Goal: Task Accomplishment & Management: Use online tool/utility

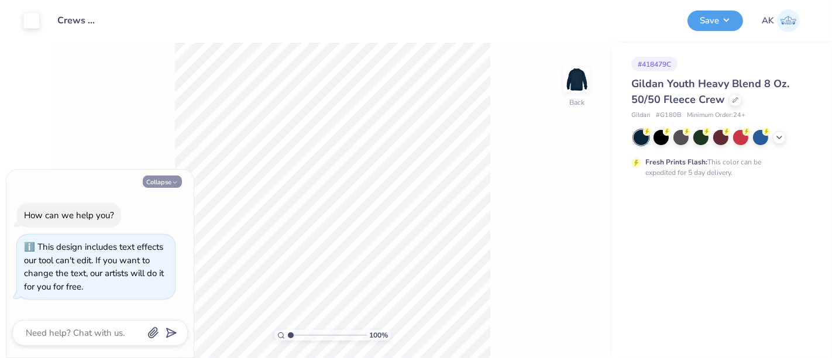
click at [165, 184] on button "Collapse" at bounding box center [162, 181] width 39 height 12
type textarea "x"
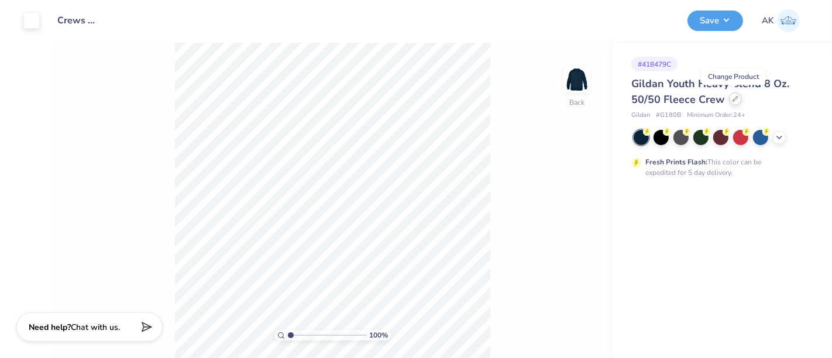
click at [729, 96] on div at bounding box center [735, 98] width 13 height 13
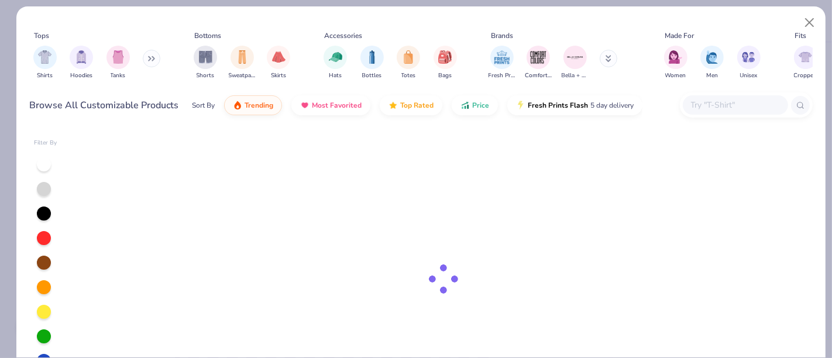
click at [735, 98] on div "Tops Shirts Hoodies Tanks Bottoms Shorts Sweatpants Skirts Accessories Hats Bot…" at bounding box center [421, 182] width 810 height 352
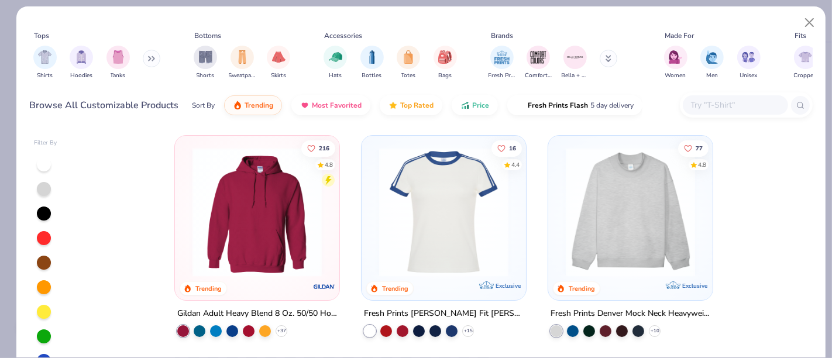
click at [721, 107] on input "text" at bounding box center [735, 104] width 90 height 13
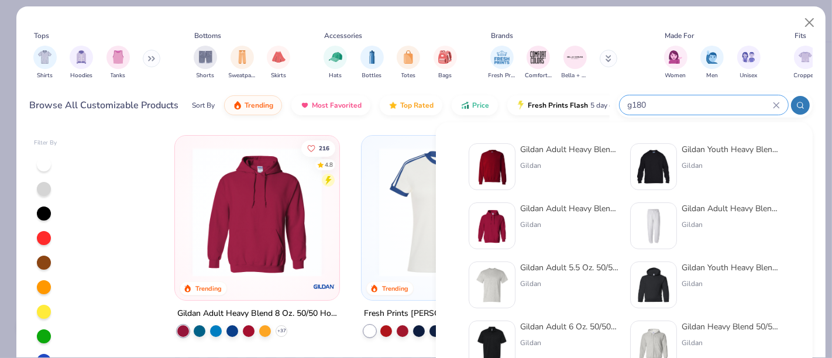
type input "g180"
click at [506, 174] on img at bounding box center [492, 167] width 36 height 36
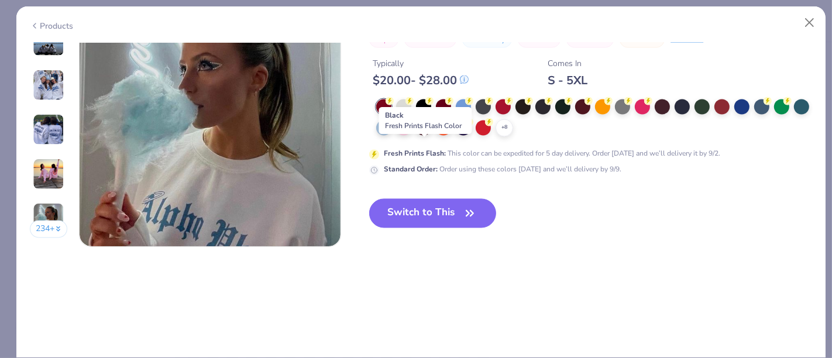
scroll to position [1755, 0]
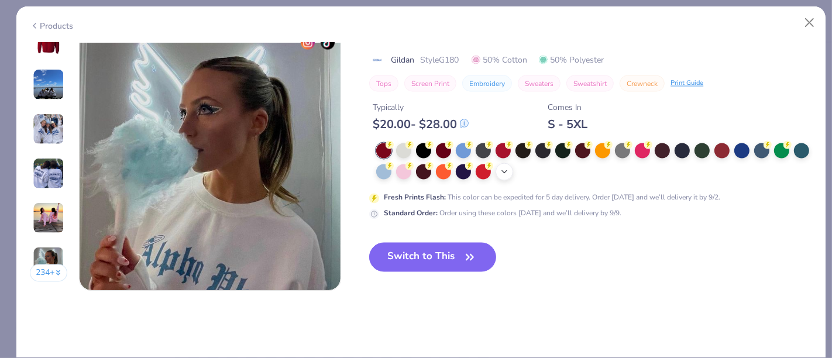
click at [509, 168] on icon at bounding box center [503, 171] width 9 height 9
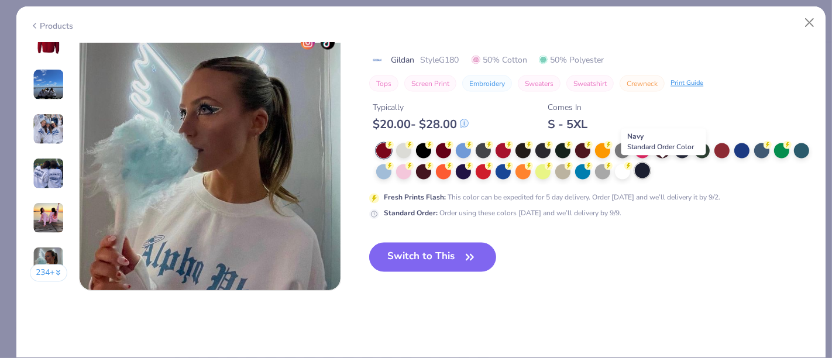
click at [650, 170] on div at bounding box center [642, 170] width 15 height 15
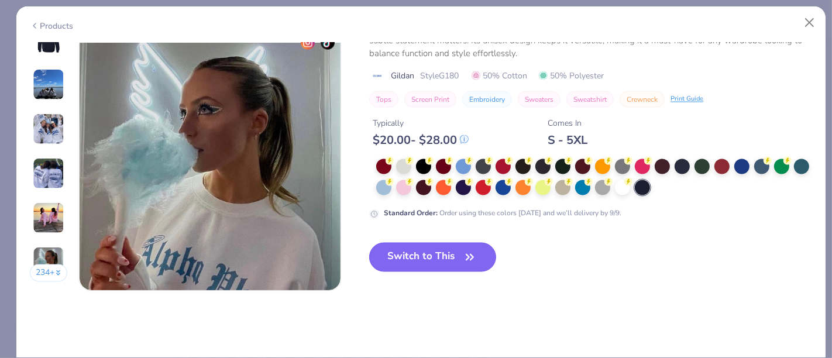
click at [418, 259] on button "Switch to This" at bounding box center [432, 257] width 127 height 29
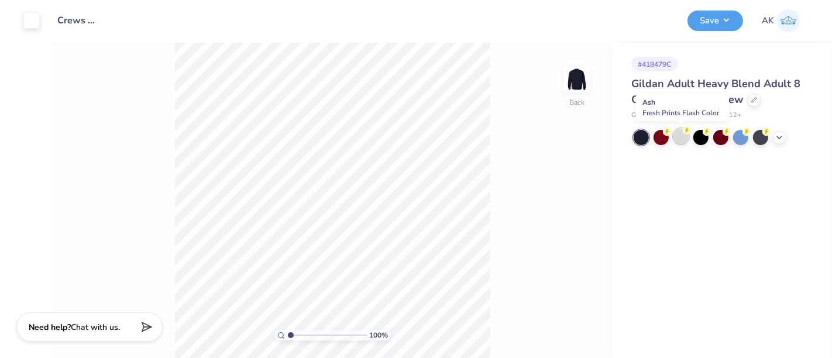
click at [683, 137] on div at bounding box center [680, 136] width 15 height 15
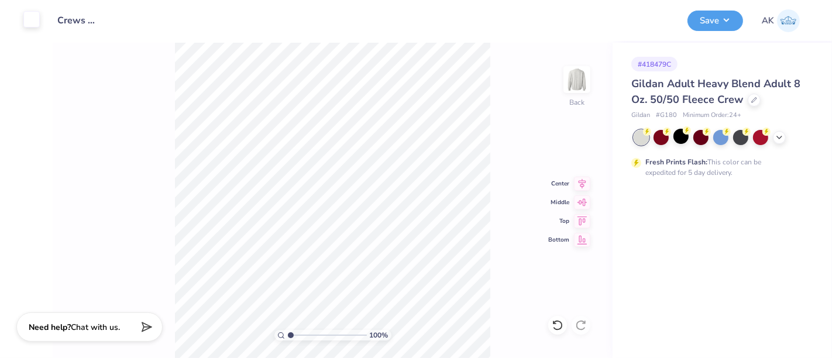
click at [35, 19] on div at bounding box center [31, 19] width 16 height 16
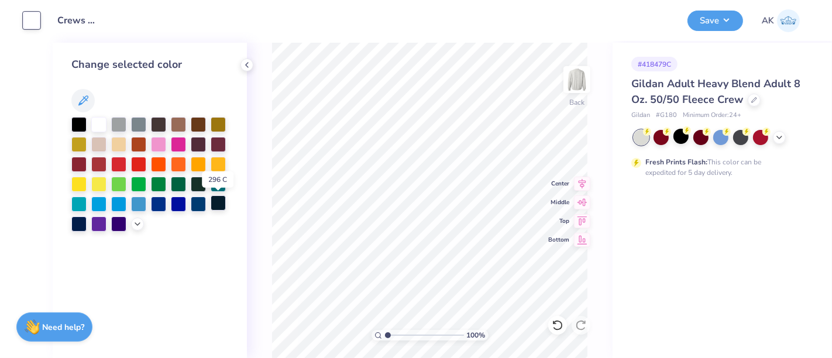
click at [216, 205] on div at bounding box center [218, 202] width 15 height 15
click at [77, 221] on div at bounding box center [78, 222] width 15 height 15
click at [113, 224] on div at bounding box center [118, 222] width 15 height 15
click at [78, 226] on div at bounding box center [78, 222] width 15 height 15
click at [132, 226] on div at bounding box center [149, 174] width 157 height 115
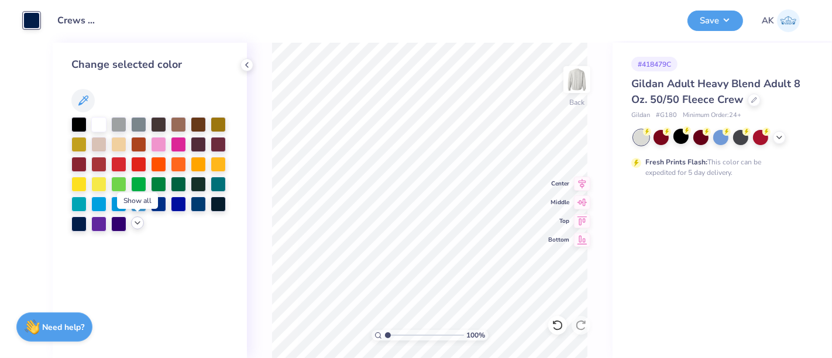
click at [135, 225] on icon at bounding box center [137, 222] width 9 height 9
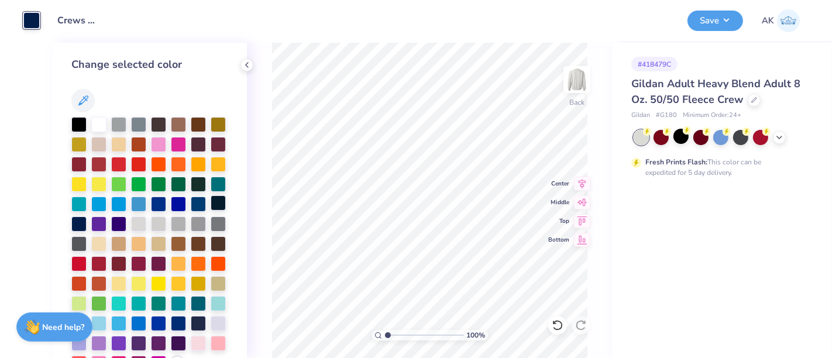
scroll to position [66, 0]
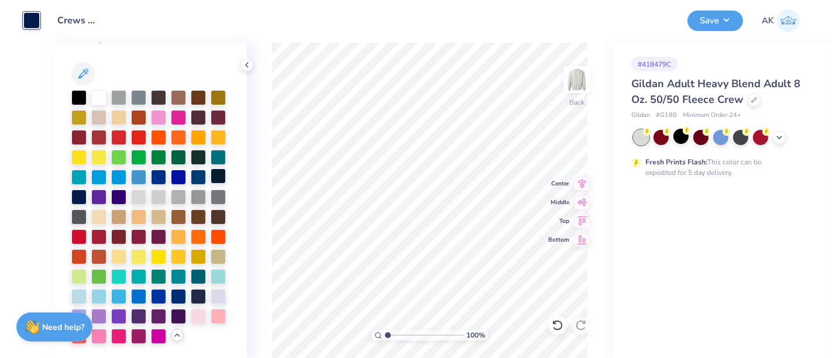
click at [211, 168] on div at bounding box center [218, 175] width 15 height 15
click at [87, 188] on div at bounding box center [78, 195] width 15 height 15
click at [171, 168] on div at bounding box center [178, 175] width 15 height 15
click at [111, 188] on div at bounding box center [118, 195] width 15 height 15
click at [87, 188] on div at bounding box center [78, 195] width 15 height 15
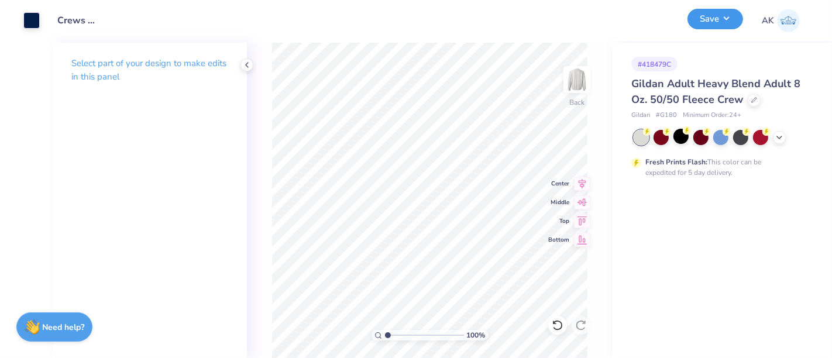
click at [702, 19] on button "Save" at bounding box center [715, 19] width 56 height 20
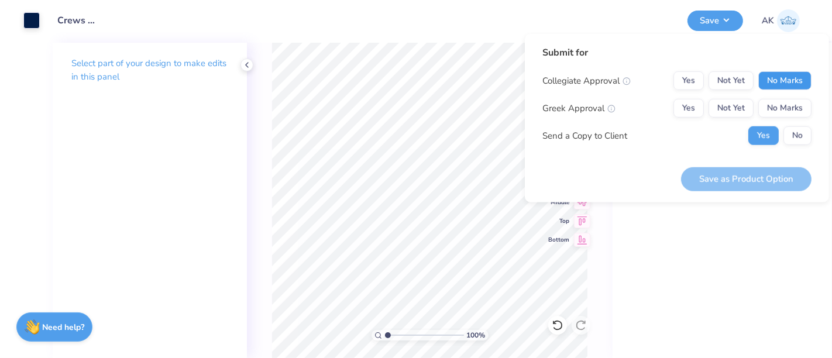
click at [788, 75] on button "No Marks" at bounding box center [784, 80] width 53 height 19
click at [783, 109] on button "No Marks" at bounding box center [784, 108] width 53 height 19
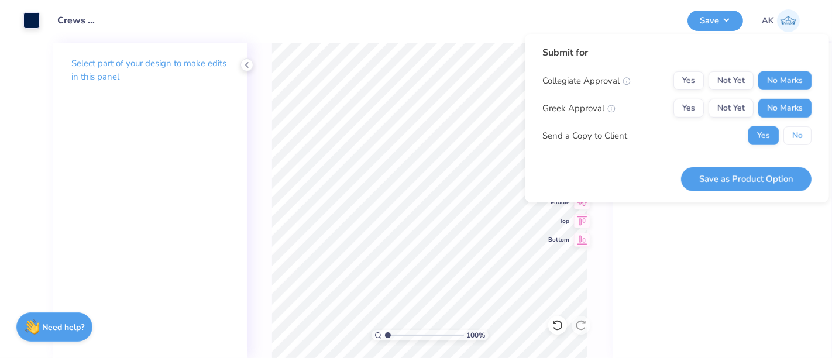
drag, startPoint x: 802, startPoint y: 140, endPoint x: 784, endPoint y: 151, distance: 21.3
click at [801, 139] on button "No" at bounding box center [797, 135] width 28 height 19
click at [770, 179] on button "Save as Product Option" at bounding box center [746, 179] width 130 height 24
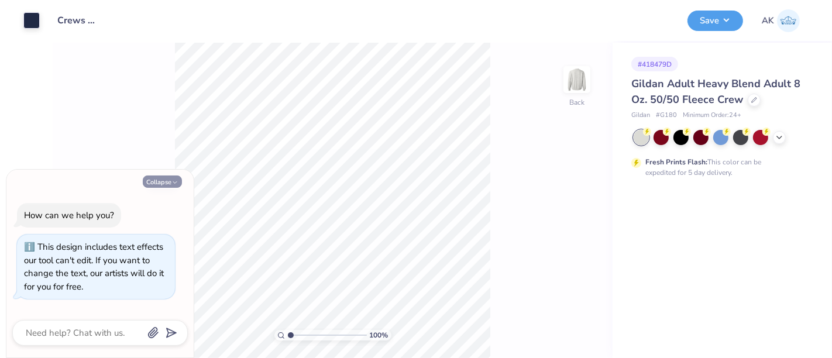
click at [165, 181] on button "Collapse" at bounding box center [162, 181] width 39 height 12
type textarea "x"
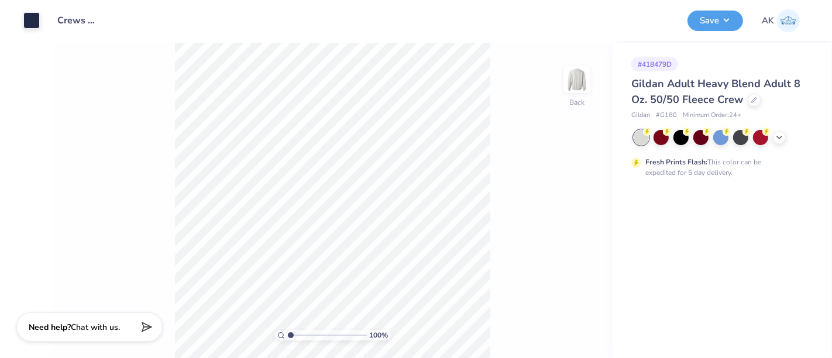
click at [750, 105] on div "Gildan Adult Heavy Blend Adult 8 Oz. 50/50 Fleece Crew" at bounding box center [719, 92] width 177 height 32
click at [752, 99] on icon at bounding box center [754, 99] width 5 height 5
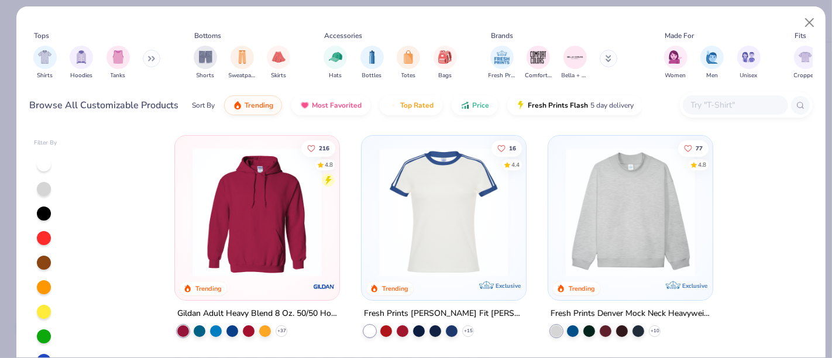
click at [736, 106] on input "text" at bounding box center [735, 104] width 90 height 13
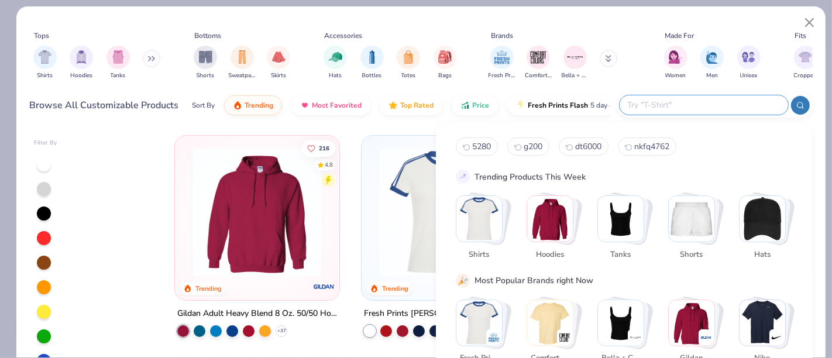
type input "b"
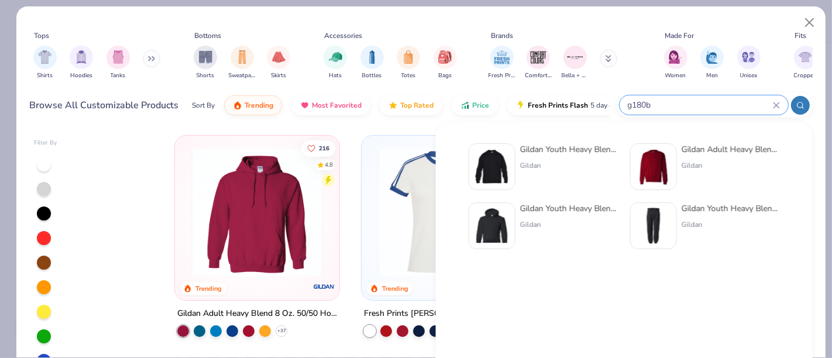
type input "g180b"
click at [499, 170] on img at bounding box center [492, 167] width 36 height 36
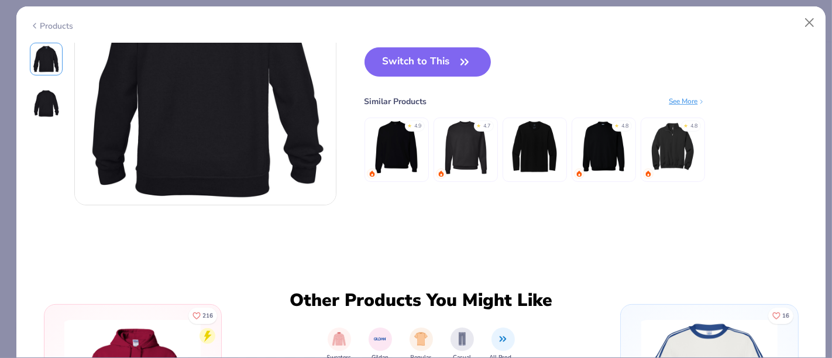
scroll to position [325, 0]
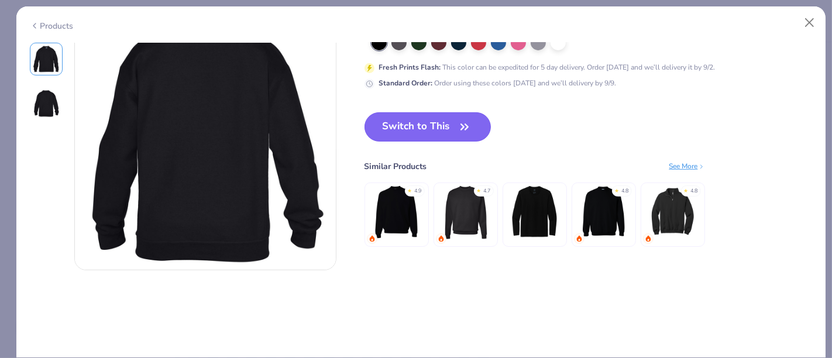
click at [432, 131] on button "Switch to This" at bounding box center [427, 126] width 127 height 29
